Goal: Complete application form

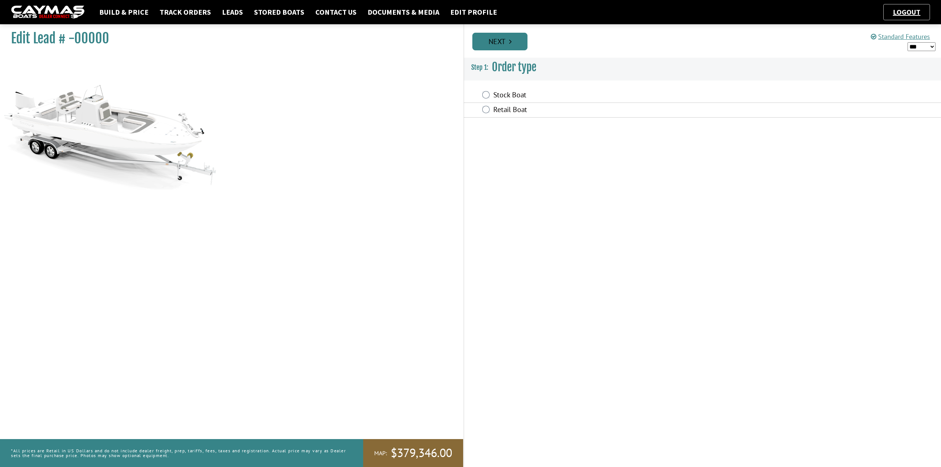
click at [509, 41] on icon "Pagination" at bounding box center [510, 41] width 3 height 7
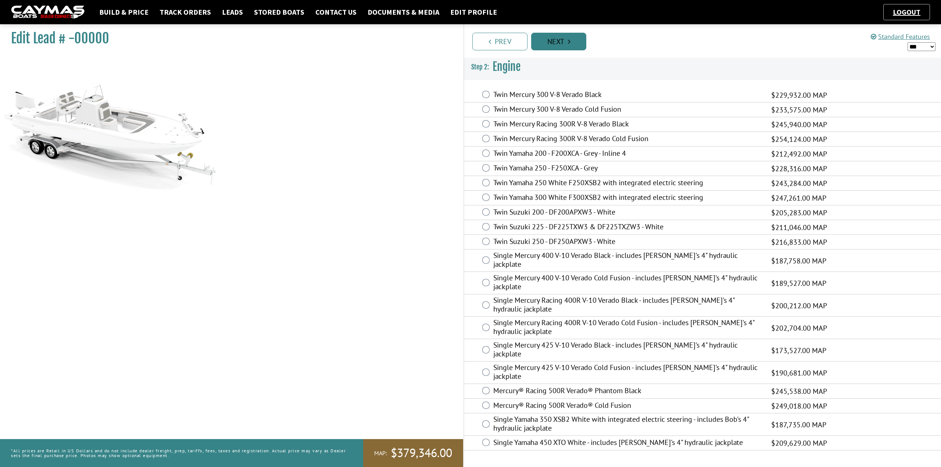
click at [572, 46] on link "Next" at bounding box center [558, 42] width 55 height 18
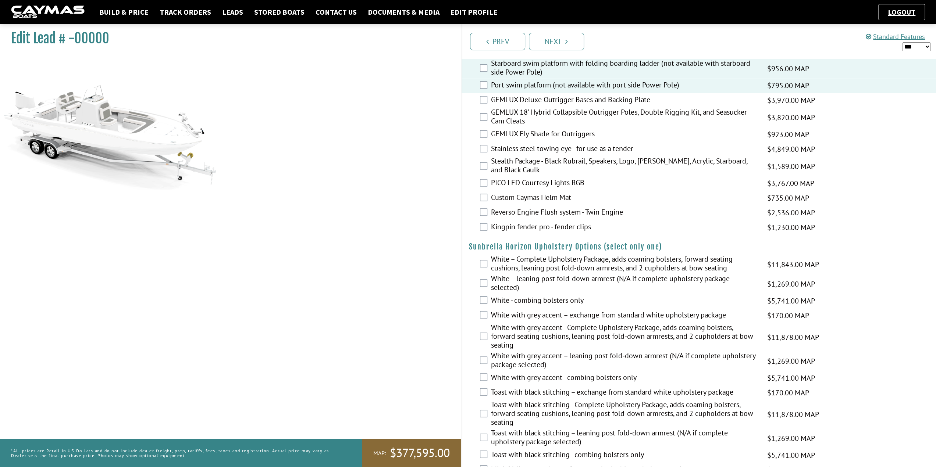
scroll to position [1056, 0]
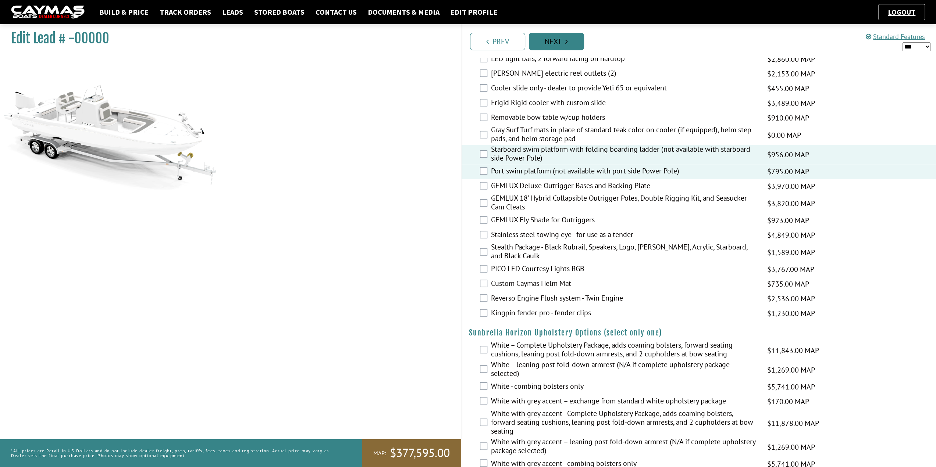
click at [559, 42] on link "Next" at bounding box center [556, 42] width 55 height 18
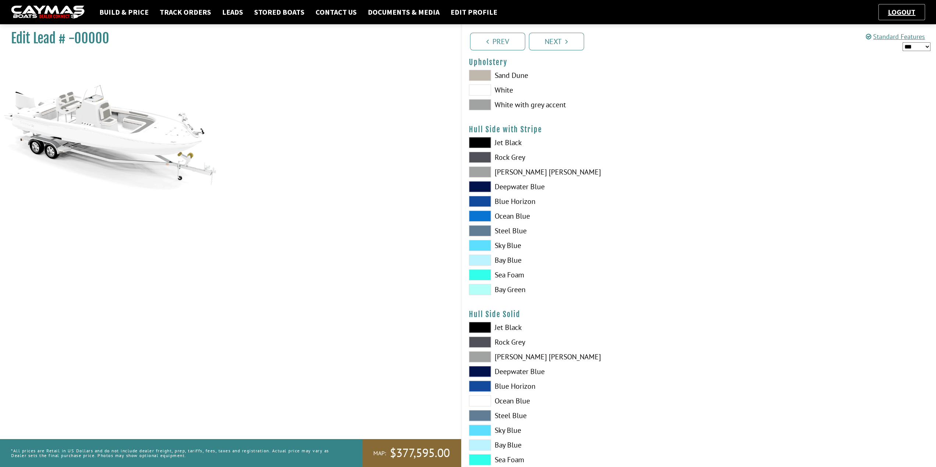
scroll to position [0, 0]
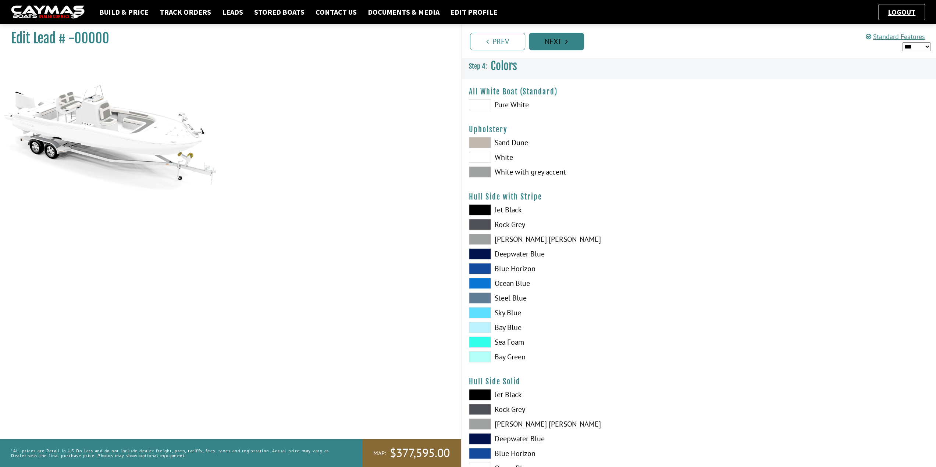
click at [561, 42] on link "Next" at bounding box center [556, 42] width 55 height 18
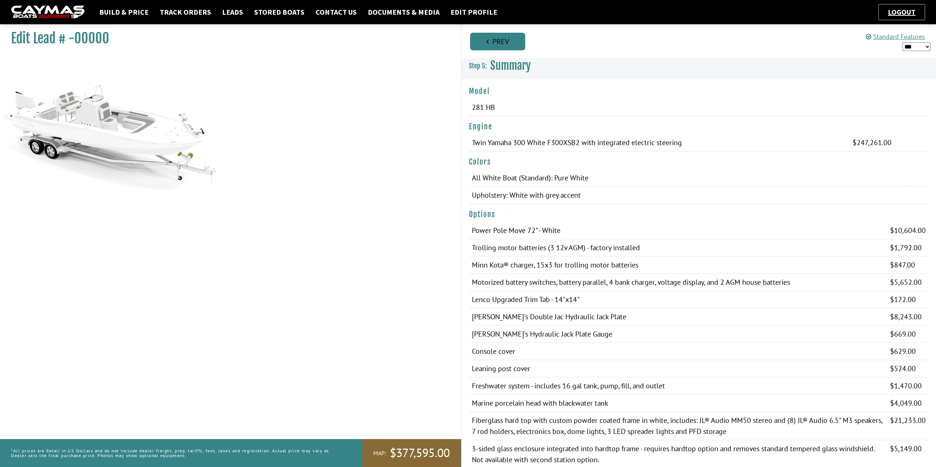
click at [496, 45] on link "Prev" at bounding box center [497, 42] width 55 height 18
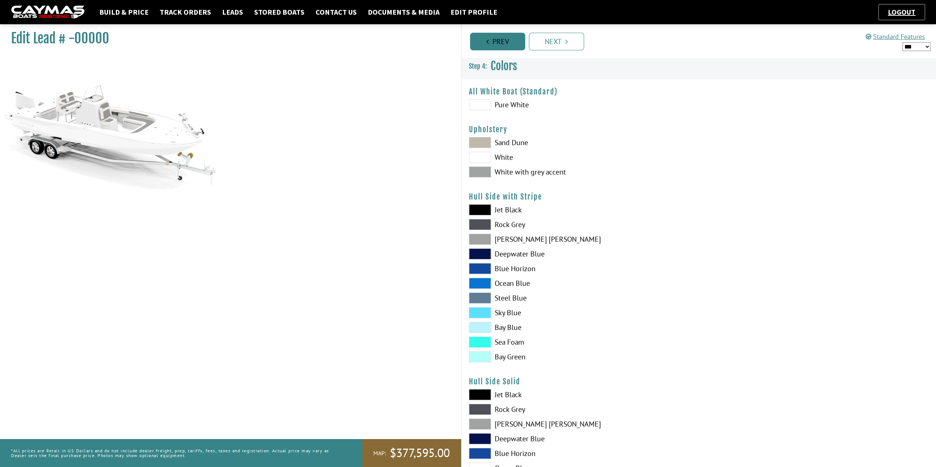
click at [496, 45] on link "Prev" at bounding box center [497, 42] width 55 height 18
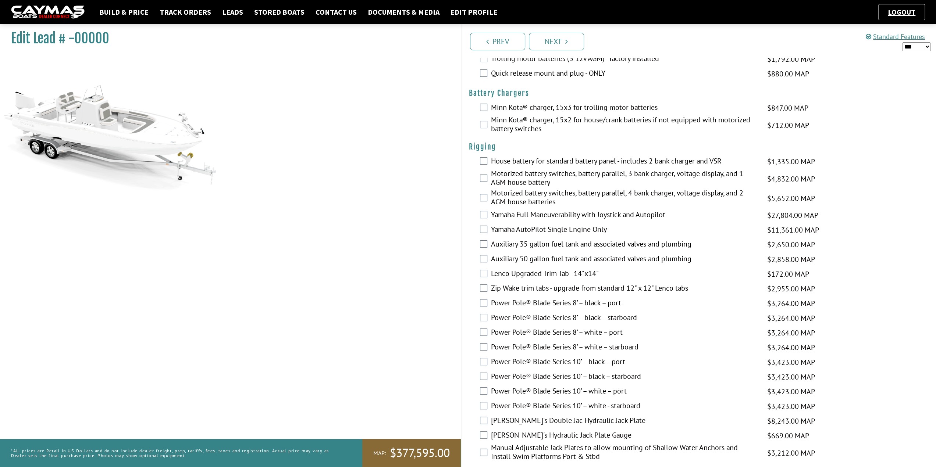
scroll to position [184, 0]
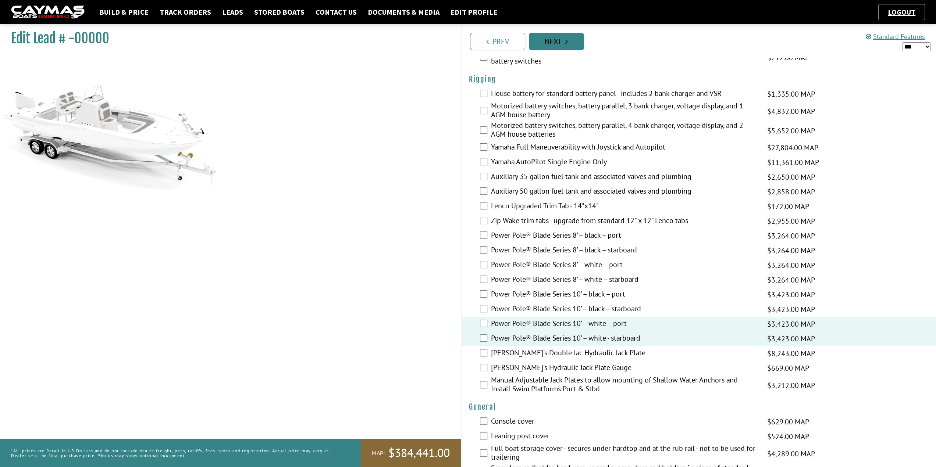
click at [559, 44] on link "Next" at bounding box center [556, 42] width 55 height 18
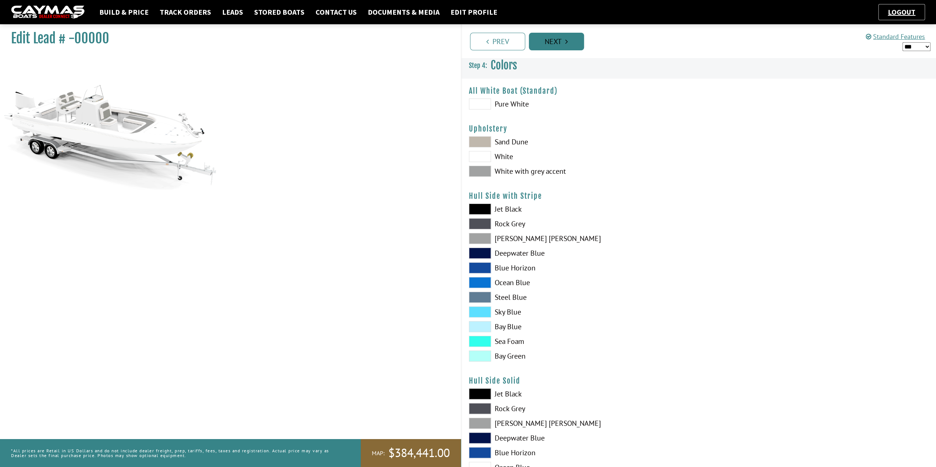
scroll to position [0, 0]
click at [559, 44] on link "Next" at bounding box center [556, 42] width 55 height 18
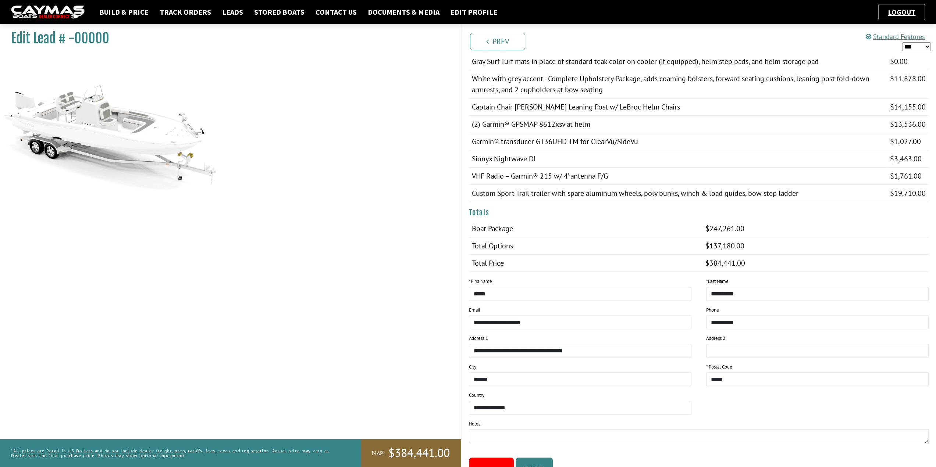
scroll to position [536, 0]
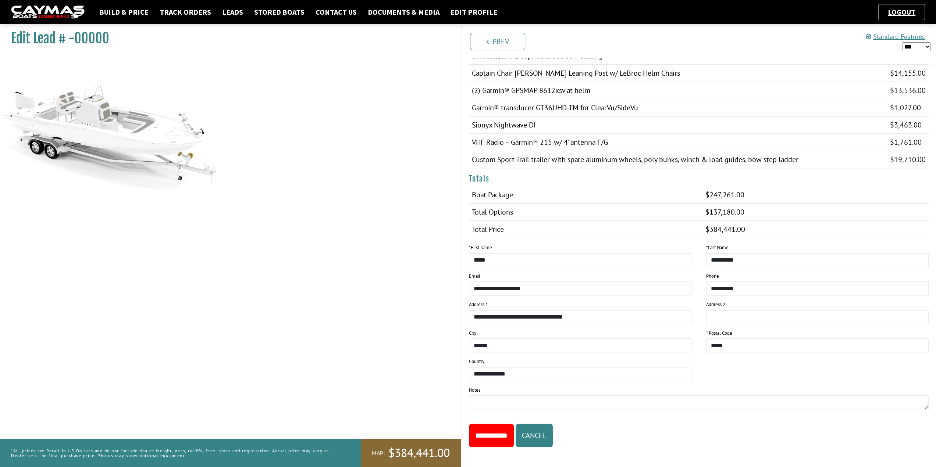
click at [502, 432] on input "**********" at bounding box center [491, 436] width 45 height 24
